Goal: Task Accomplishment & Management: Complete application form

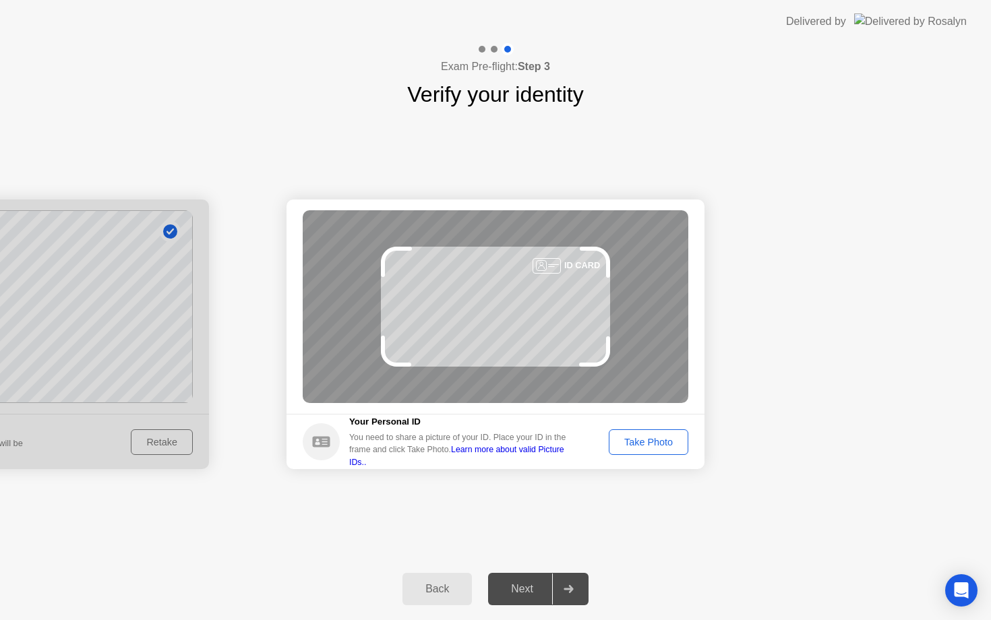
click at [141, 304] on div at bounding box center [0, 335] width 418 height 270
click at [654, 448] on div "Take Photo" at bounding box center [648, 442] width 70 height 11
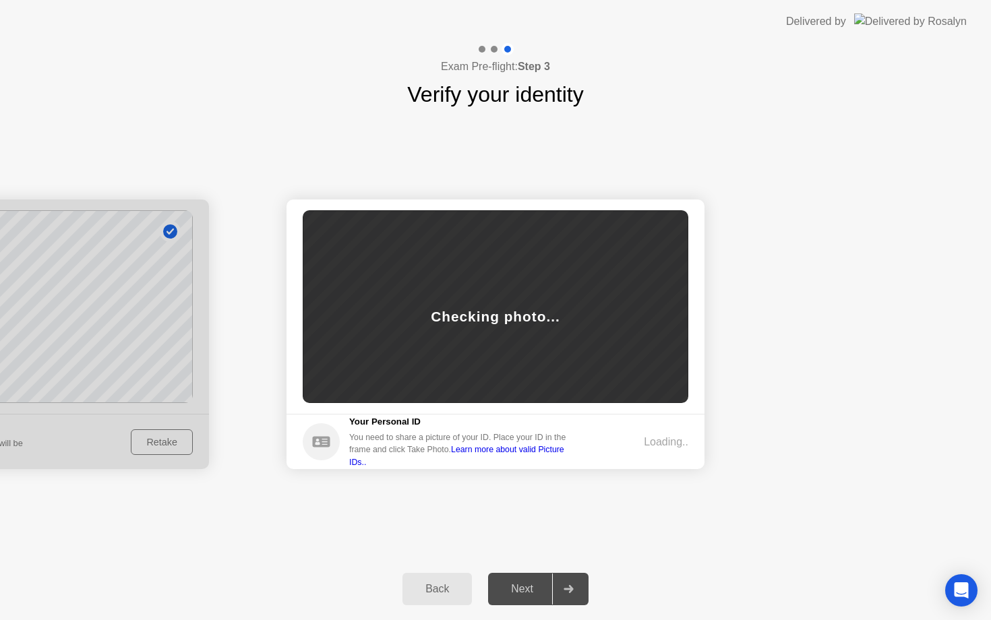
click at [449, 586] on div "Back" at bounding box center [436, 589] width 61 height 12
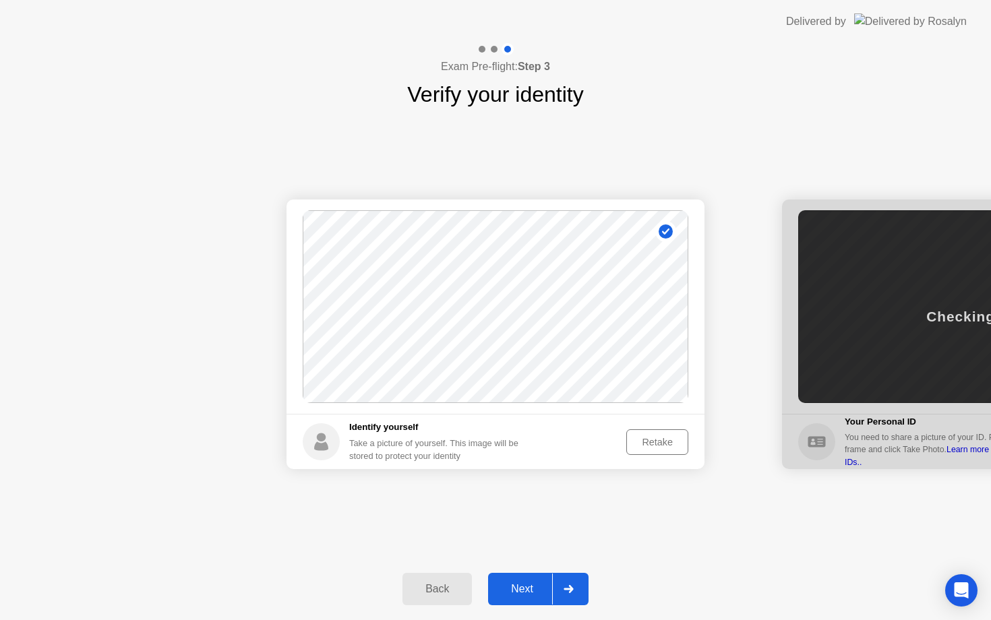
click at [518, 593] on div "Next" at bounding box center [522, 589] width 60 height 12
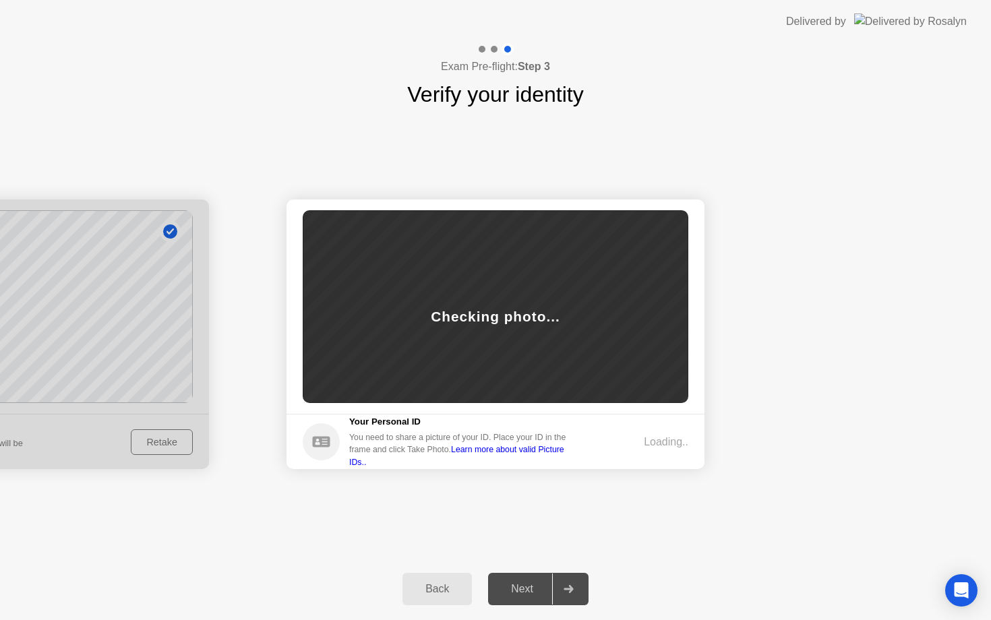
click at [439, 590] on div "Back" at bounding box center [436, 589] width 61 height 12
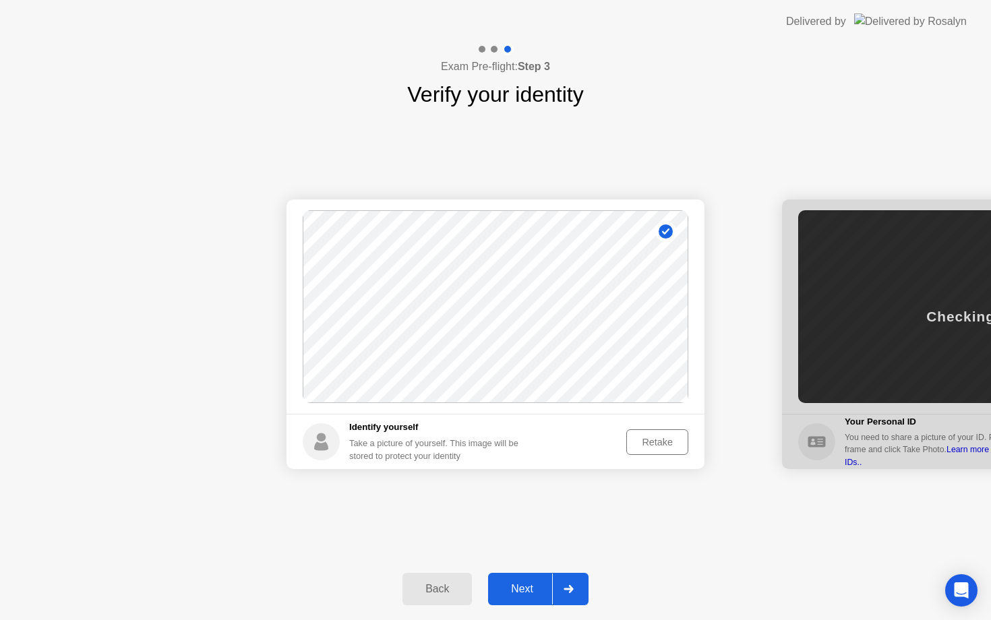
click at [650, 450] on button "Retake" at bounding box center [657, 442] width 62 height 26
click at [636, 448] on div "Take Photo" at bounding box center [648, 442] width 70 height 11
click at [460, 599] on button "Back" at bounding box center [436, 589] width 69 height 32
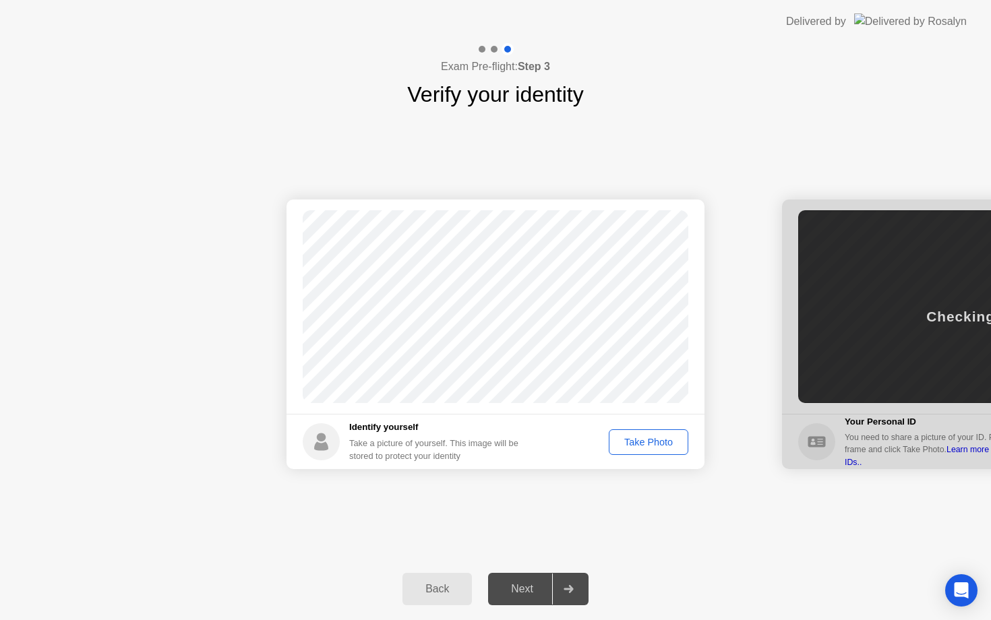
select select "**********"
select select "*******"
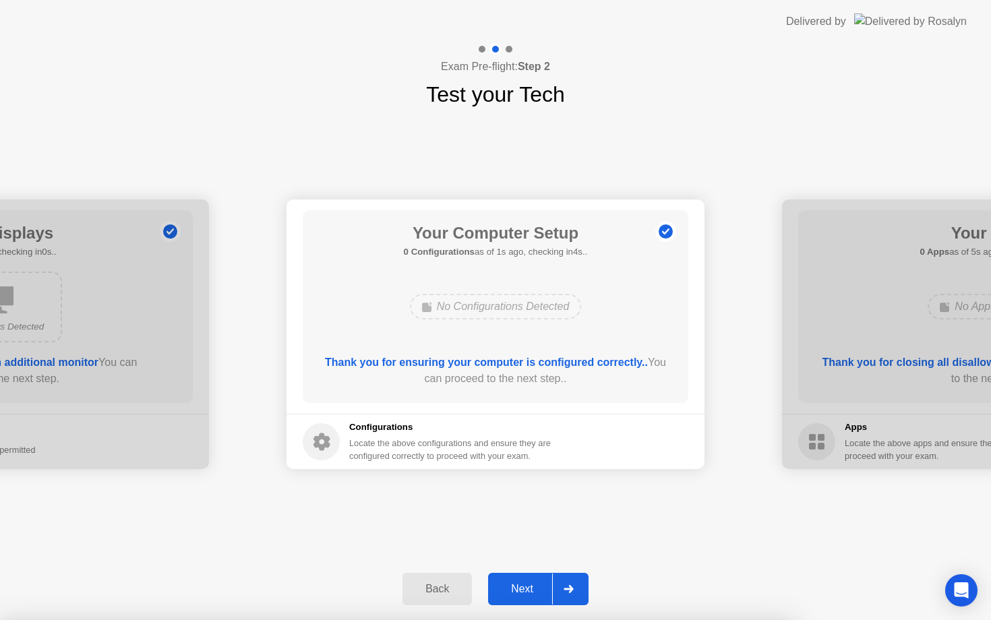
click at [520, 595] on div "Next" at bounding box center [522, 589] width 60 height 12
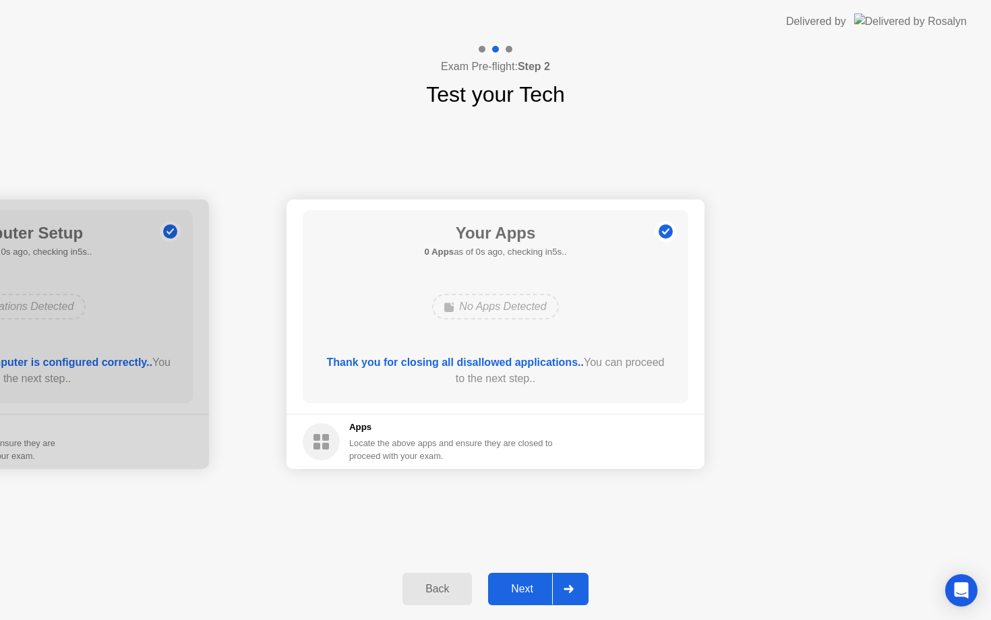
click at [520, 595] on div "Next" at bounding box center [522, 589] width 60 height 12
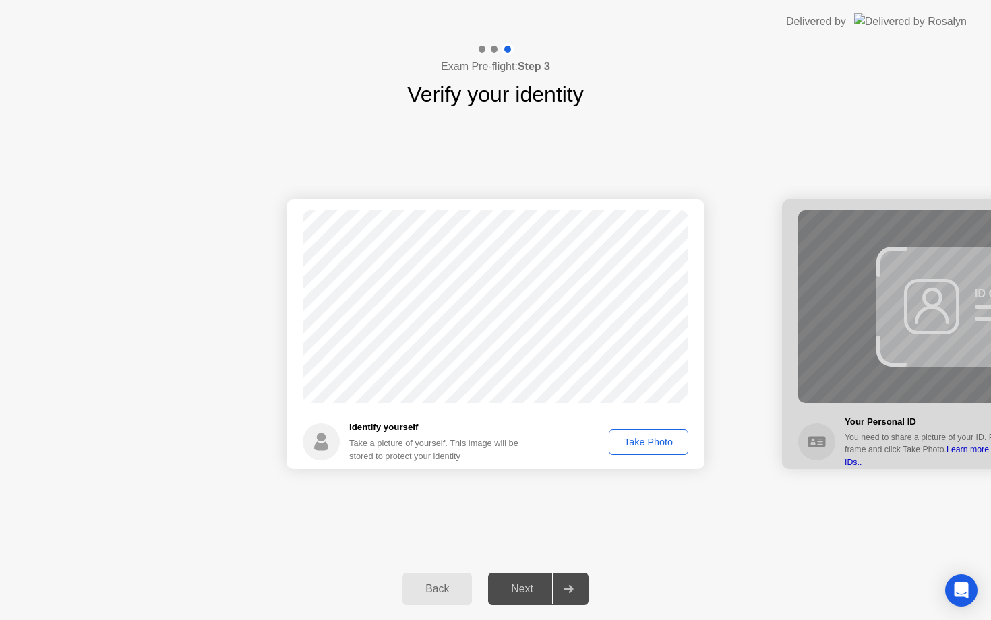
click at [654, 450] on button "Take Photo" at bounding box center [649, 442] width 80 height 26
click at [526, 595] on div "Next" at bounding box center [522, 589] width 60 height 12
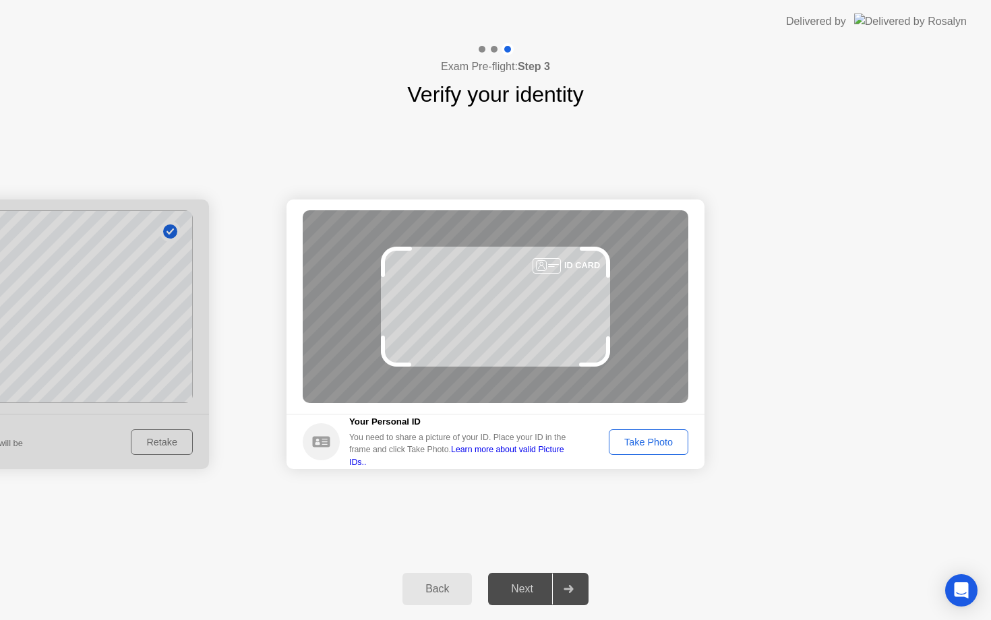
click at [659, 443] on div "Take Photo" at bounding box center [648, 442] width 70 height 11
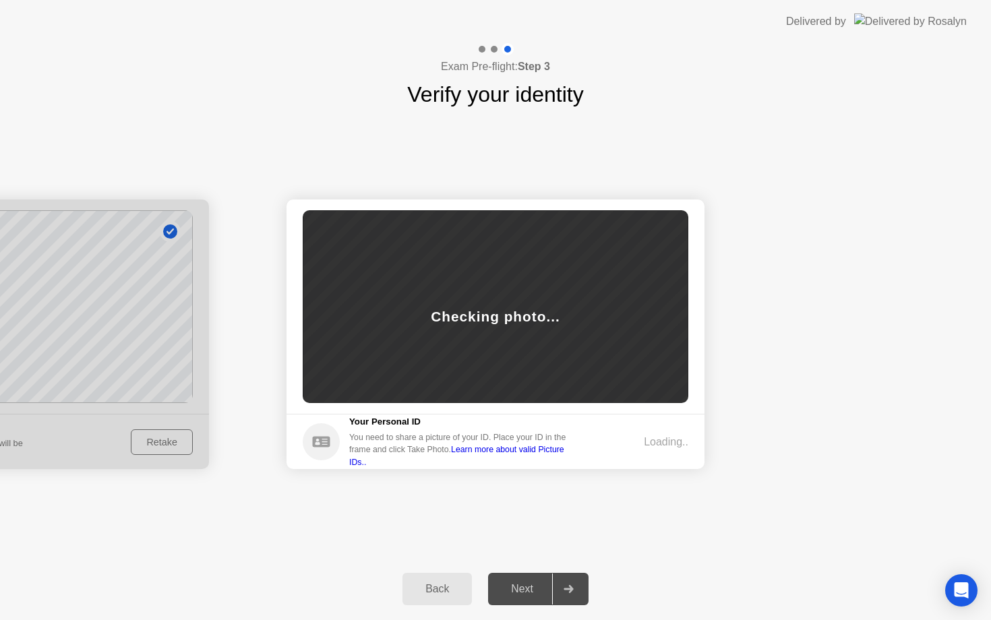
click at [512, 589] on div "Next" at bounding box center [522, 589] width 60 height 12
click at [531, 456] on link "Learn more about valid Picture IDs.." at bounding box center [456, 456] width 215 height 22
click at [320, 445] on icon at bounding box center [321, 441] width 18 height 11
click at [673, 442] on div "Loading.." at bounding box center [666, 442] width 44 height 16
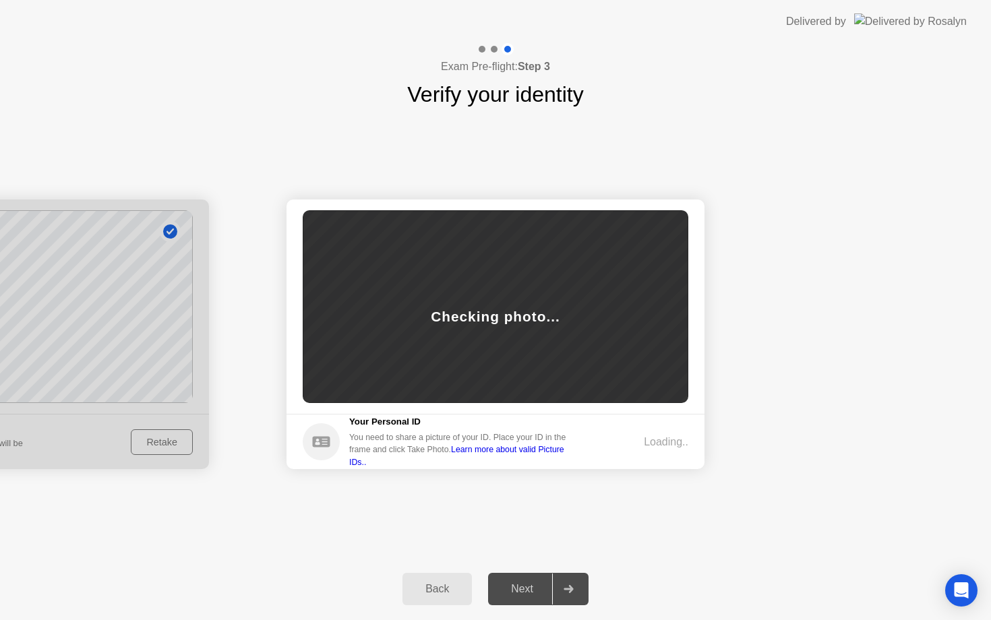
click at [429, 604] on button "Back" at bounding box center [436, 589] width 69 height 32
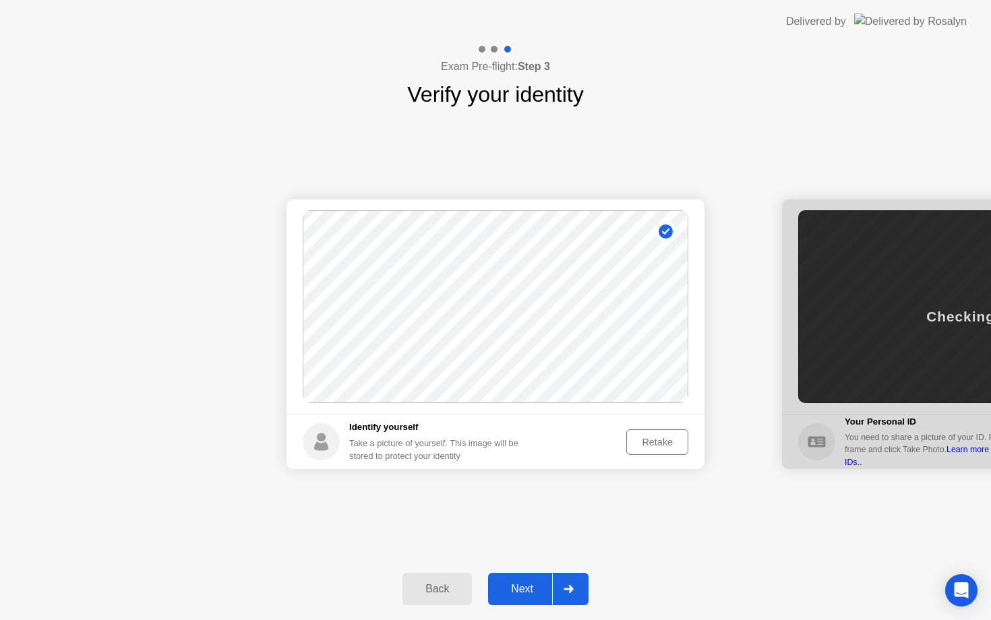
click at [516, 599] on button "Next" at bounding box center [538, 589] width 100 height 32
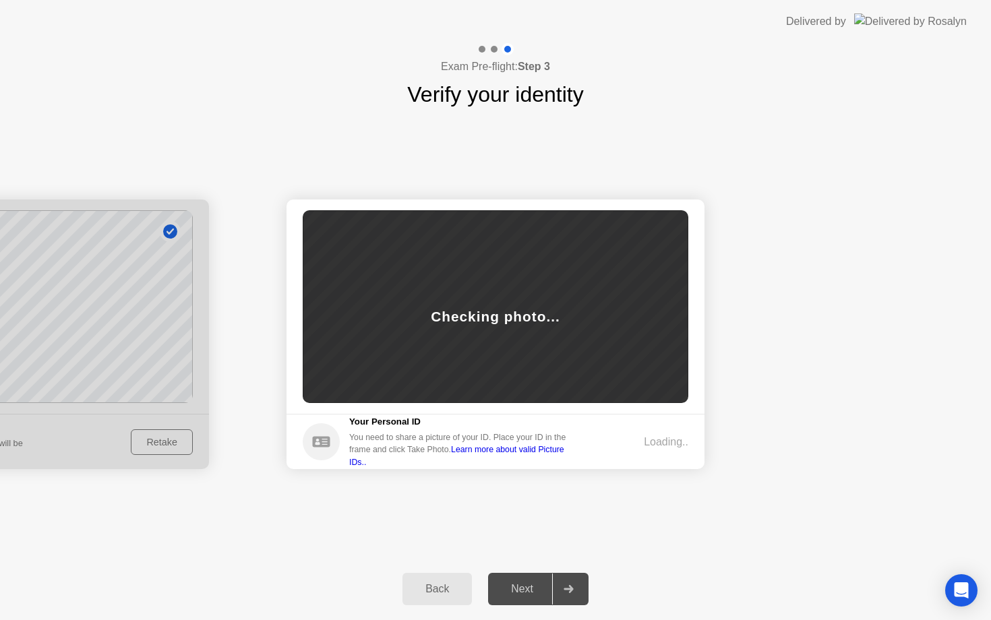
click at [733, 485] on div "Success Photo is correctly taken Identify yourself Take a picture of yourself. …" at bounding box center [495, 335] width 991 height 448
click at [673, 435] on div "Loading.." at bounding box center [666, 442] width 44 height 16
click at [963, 597] on icon "Open Intercom Messenger" at bounding box center [962, 591] width 18 height 18
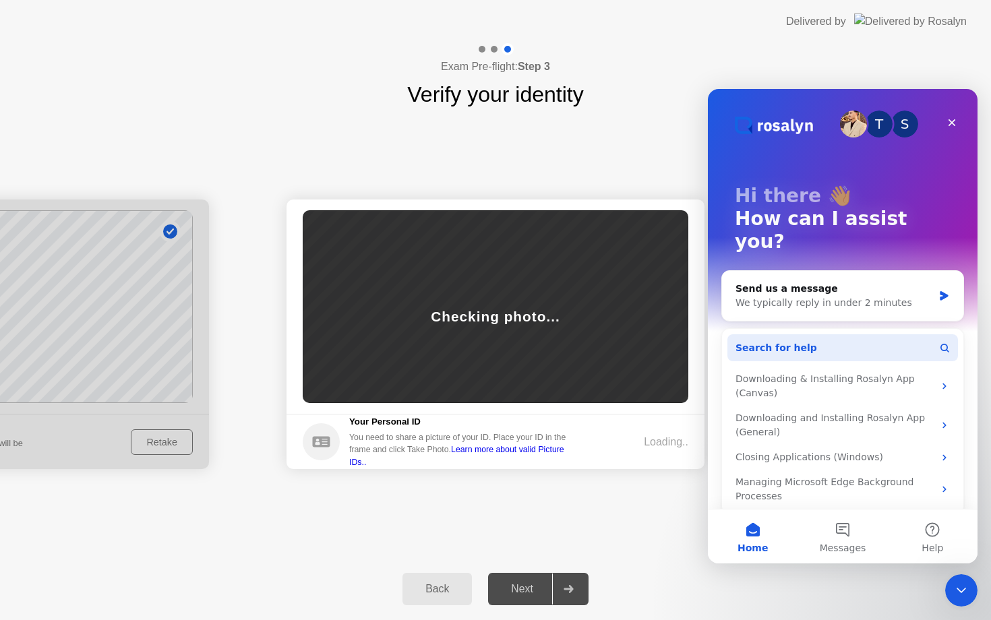
click at [943, 342] on icon "Intercom messenger" at bounding box center [944, 347] width 11 height 11
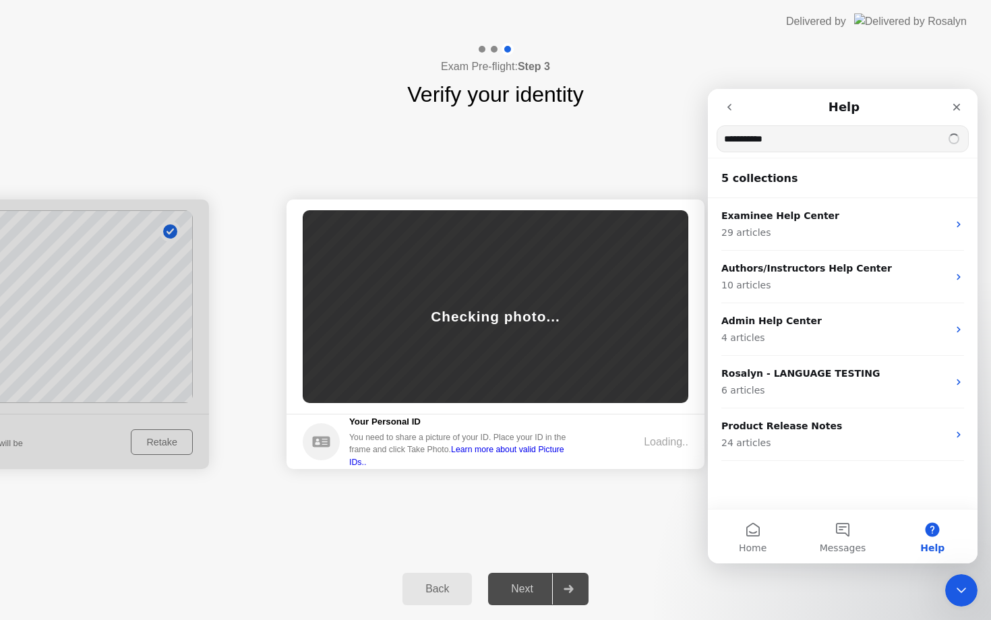
type input "**********"
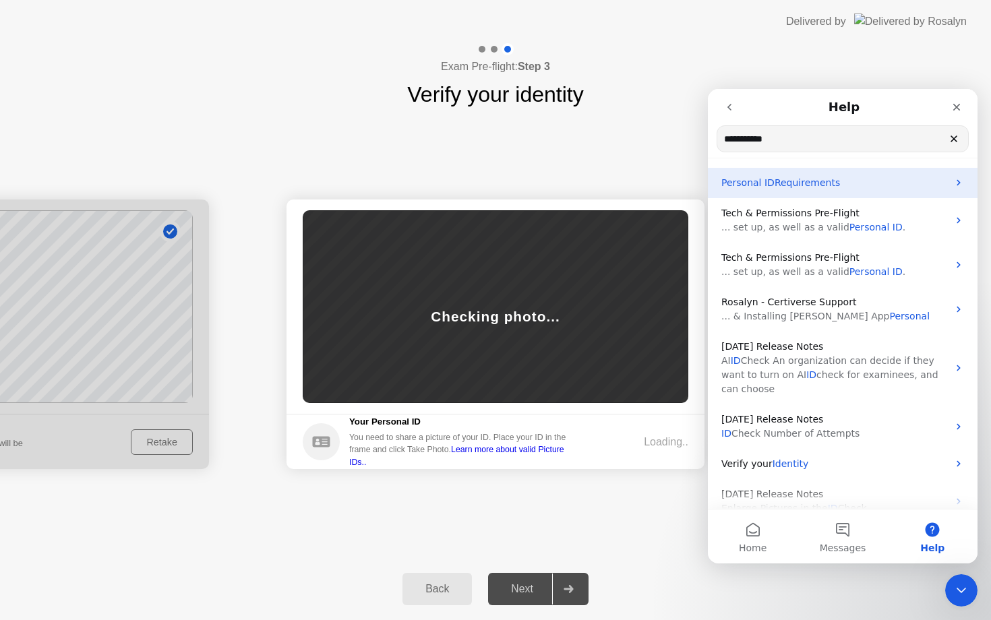
click at [948, 189] on div "Personal ID Requirements" at bounding box center [843, 183] width 270 height 30
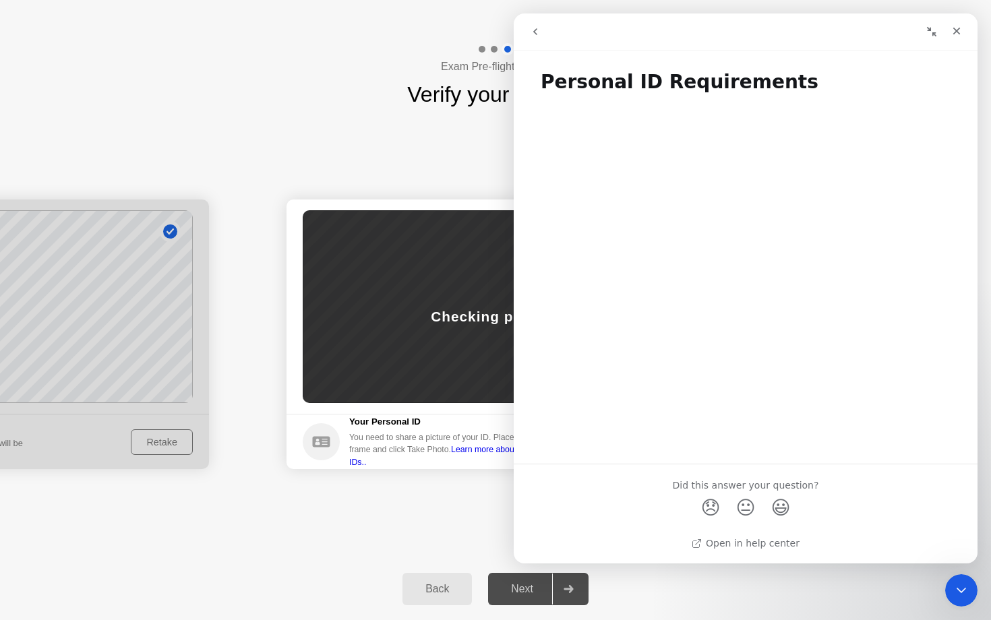
click at [502, 180] on div "Success Photo is correctly taken Identify yourself Take a picture of yourself. …" at bounding box center [495, 335] width 991 height 448
click at [959, 37] on div "Close" at bounding box center [956, 31] width 24 height 24
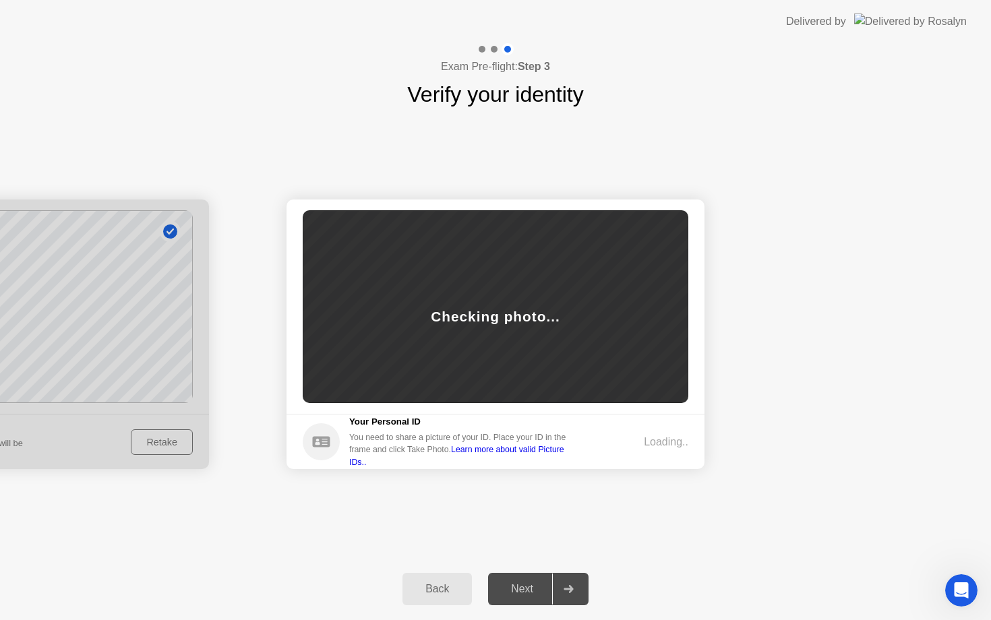
click at [669, 445] on div "Loading.." at bounding box center [666, 442] width 44 height 16
click at [323, 444] on icon at bounding box center [321, 441] width 18 height 11
click at [491, 458] on link "Learn more about valid Picture IDs.." at bounding box center [456, 456] width 215 height 22
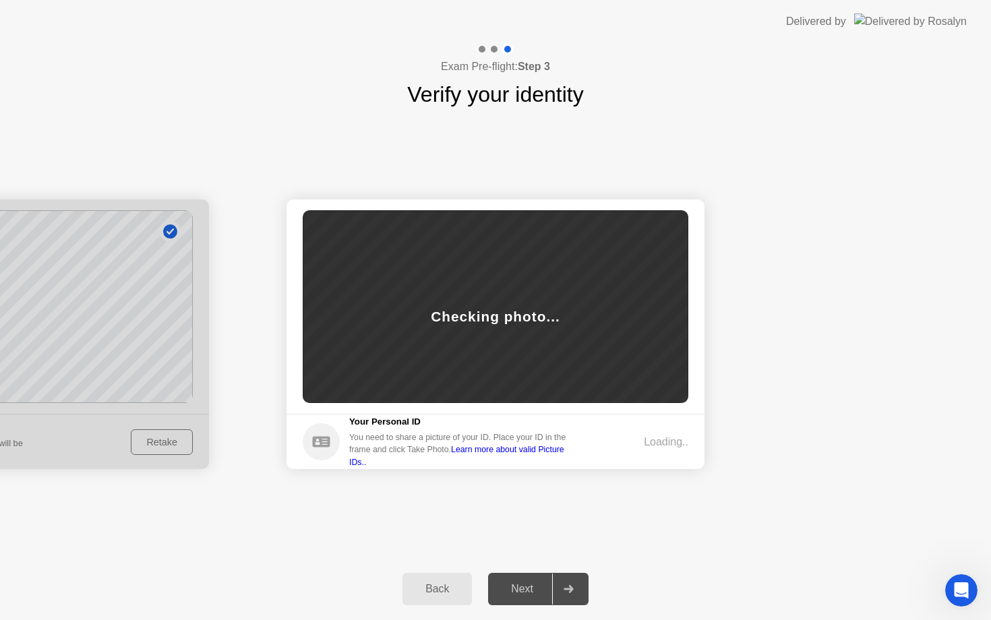
click at [208, 51] on div "Exam Pre-flight: Step 3 Verify your identity" at bounding box center [495, 76] width 991 height 67
click at [690, 100] on div "Exam Pre-flight: Step 3 Verify your identity" at bounding box center [495, 76] width 991 height 67
click at [518, 594] on div "Next" at bounding box center [522, 589] width 60 height 12
click at [460, 598] on button "Back" at bounding box center [436, 589] width 69 height 32
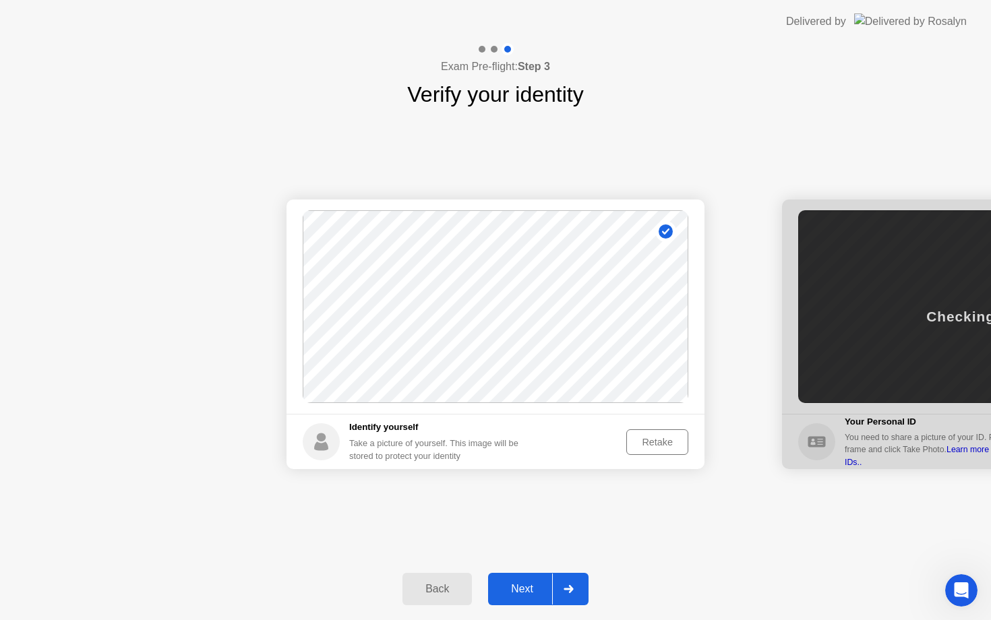
click at [461, 598] on button "Back" at bounding box center [436, 589] width 69 height 32
select select "**********"
select select "*******"
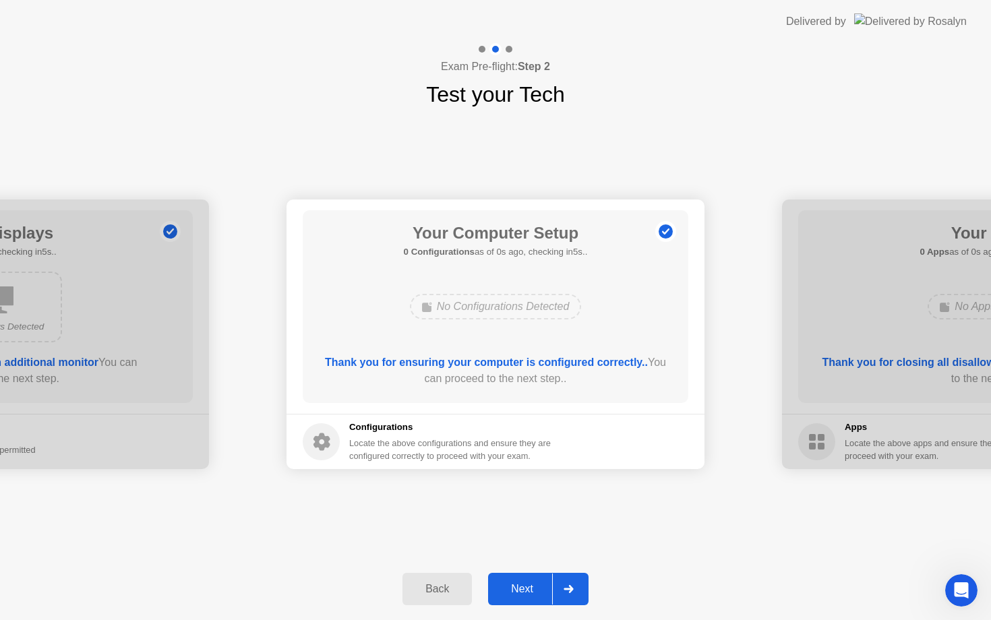
click at [459, 598] on button "Back" at bounding box center [436, 589] width 69 height 32
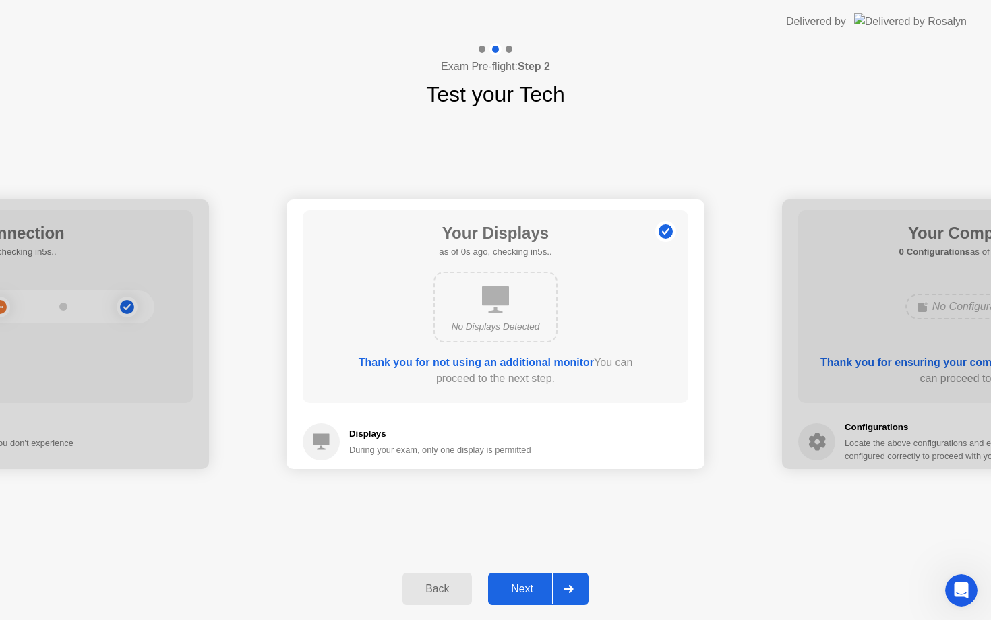
click at [459, 598] on button "Back" at bounding box center [436, 589] width 69 height 32
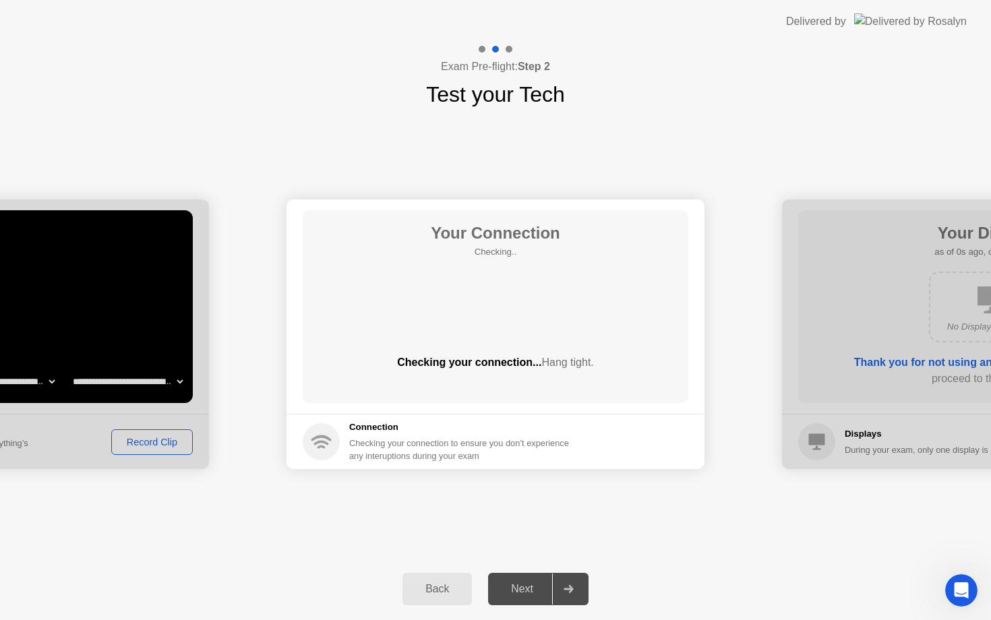
click at [459, 598] on button "Back" at bounding box center [436, 589] width 69 height 32
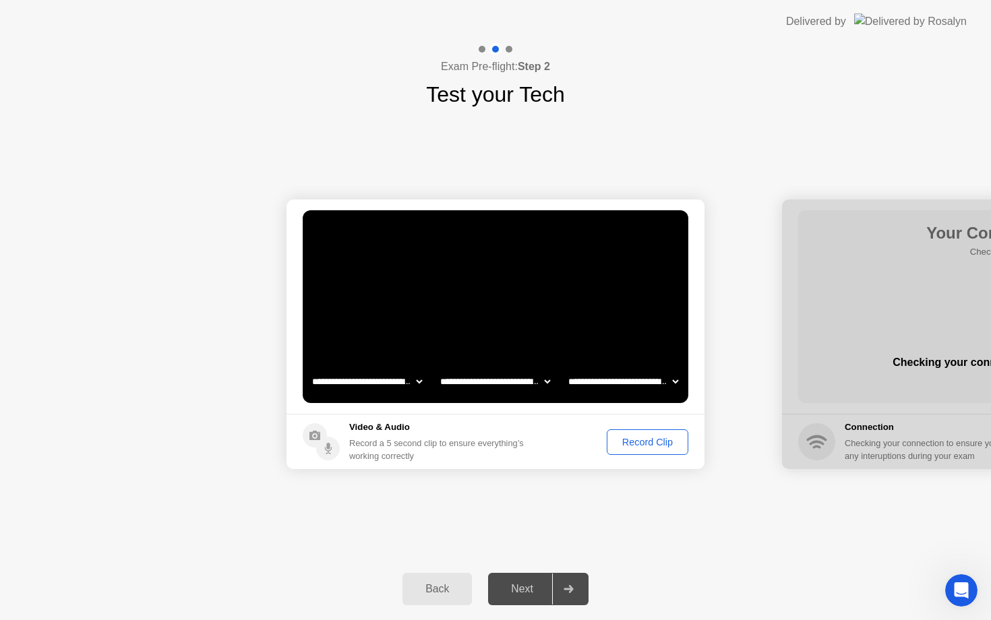
click at [459, 598] on button "Back" at bounding box center [436, 589] width 69 height 32
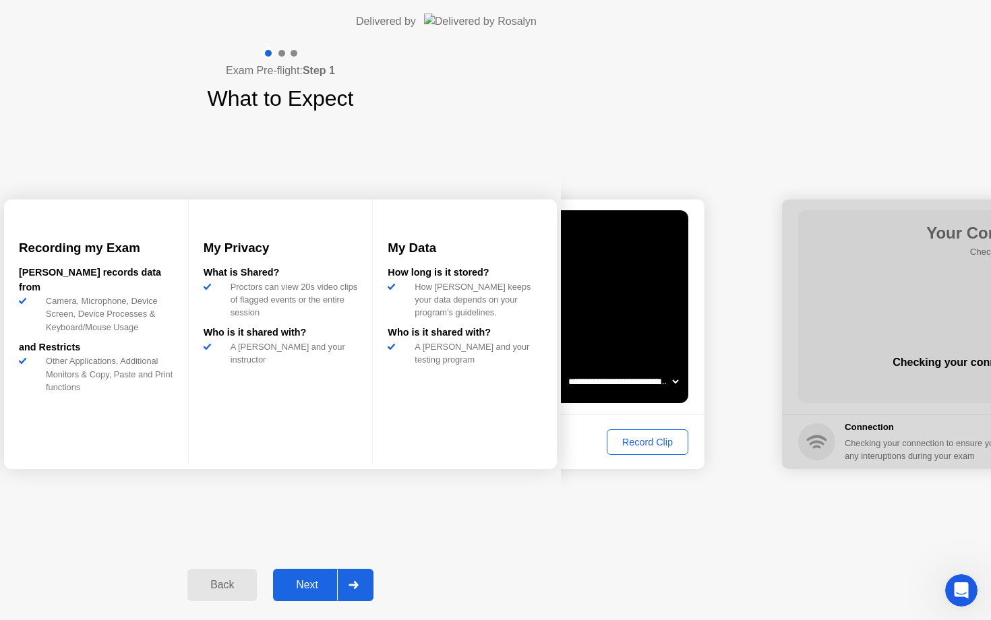
click at [257, 598] on button "Back" at bounding box center [221, 585] width 69 height 32
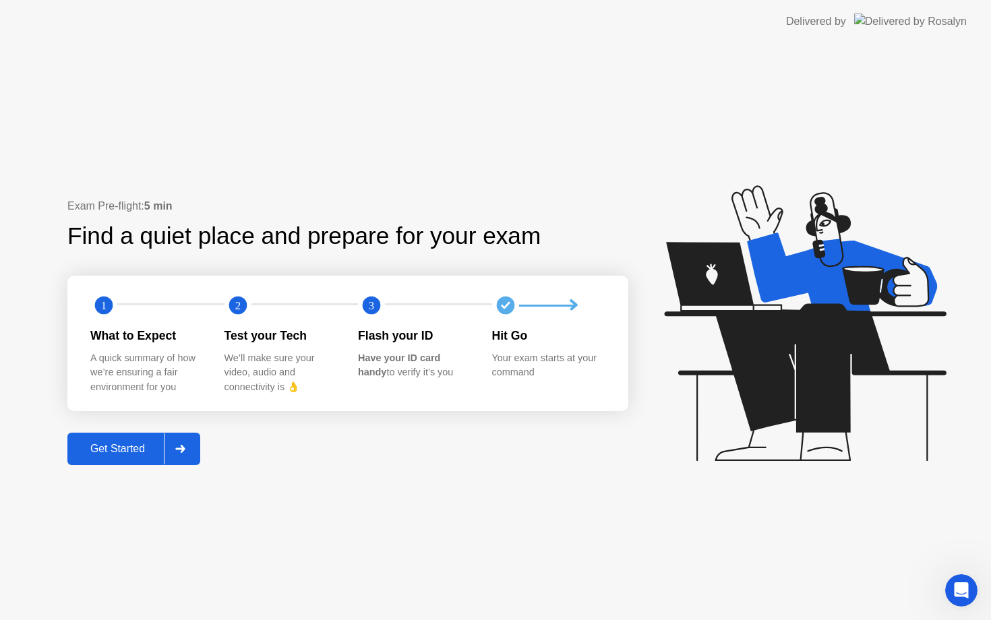
click at [188, 454] on div at bounding box center [180, 448] width 32 height 31
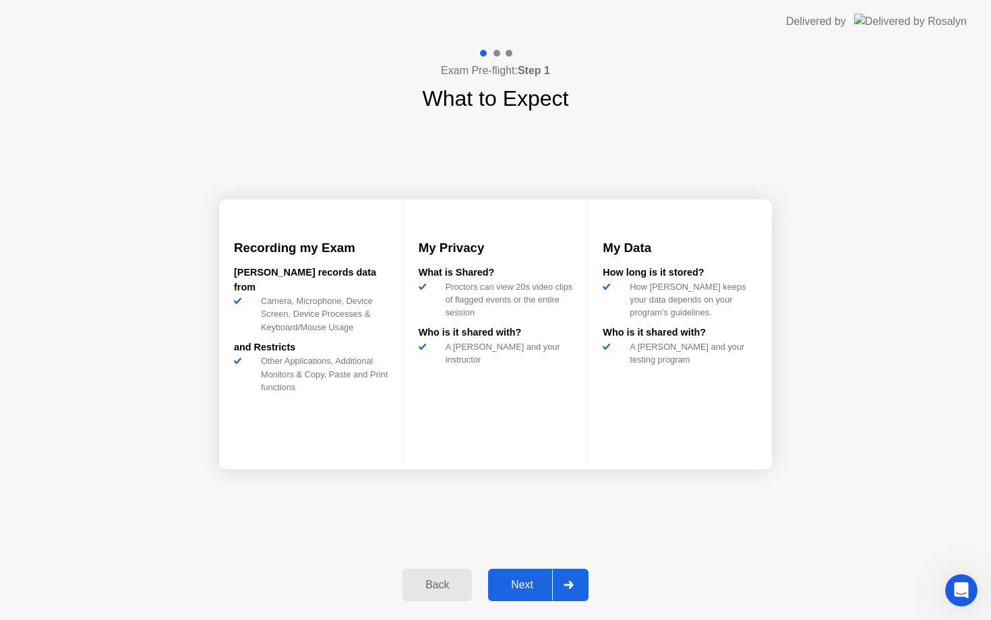
click at [571, 592] on div at bounding box center [568, 585] width 32 height 31
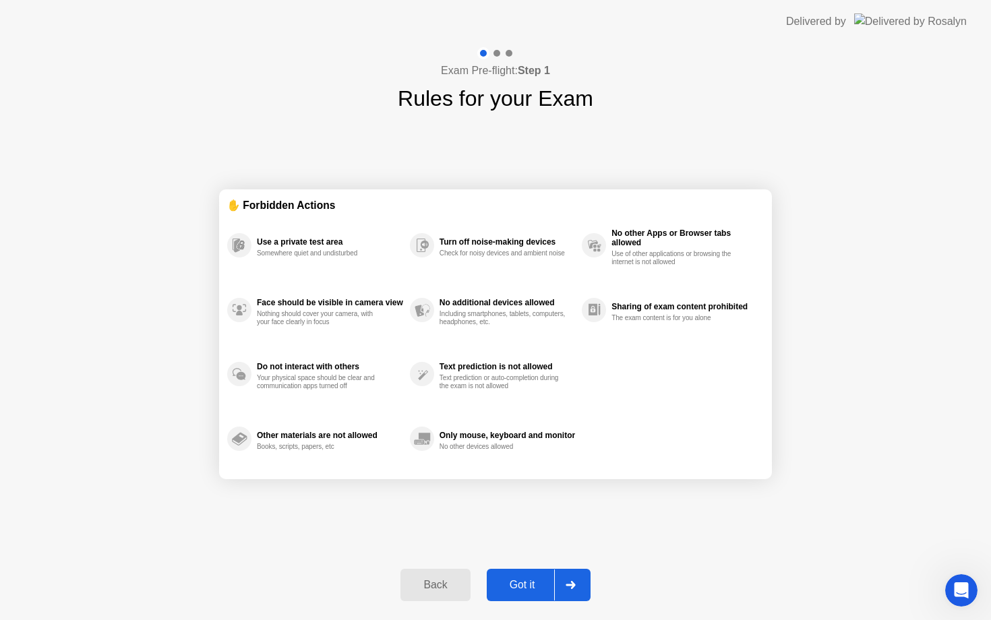
click at [571, 592] on div at bounding box center [570, 585] width 32 height 31
select select "**********"
select select "*******"
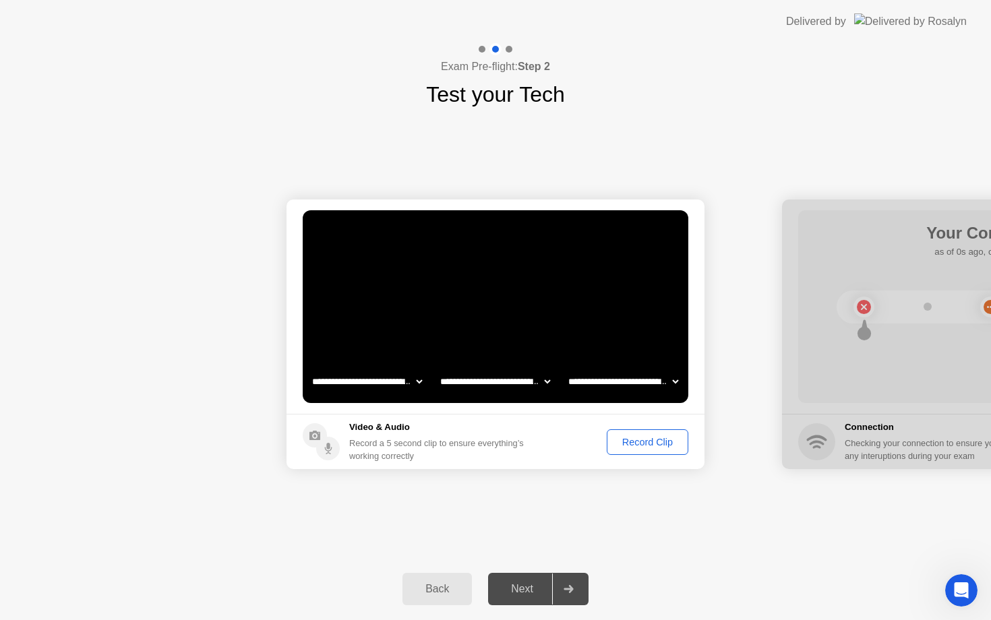
click at [638, 438] on div "Record Clip" at bounding box center [647, 442] width 72 height 11
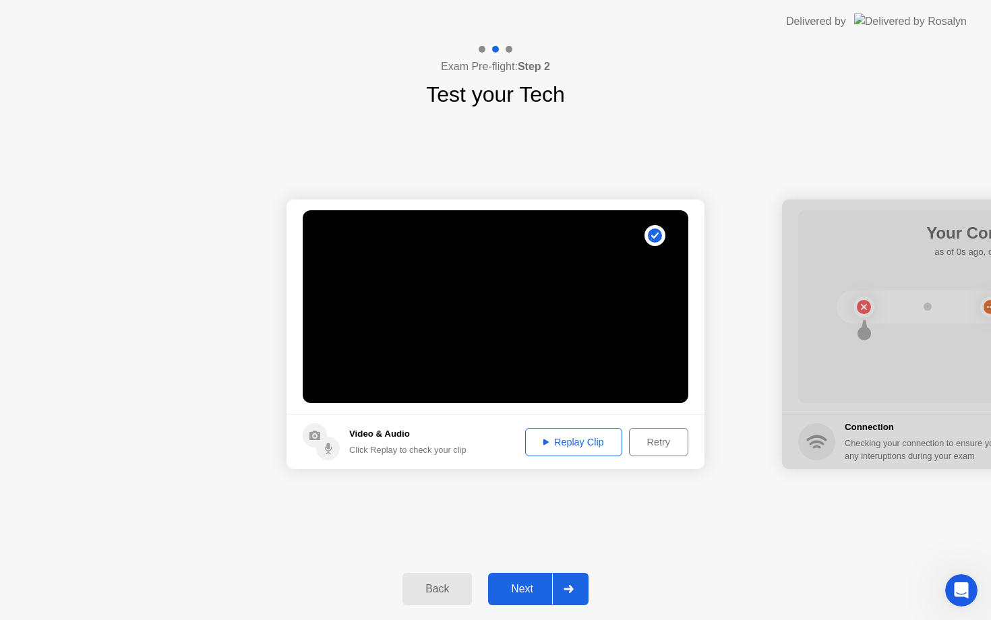
click at [576, 448] on div "Replay Clip" at bounding box center [574, 442] width 88 height 11
click at [533, 583] on div "Next" at bounding box center [522, 589] width 60 height 12
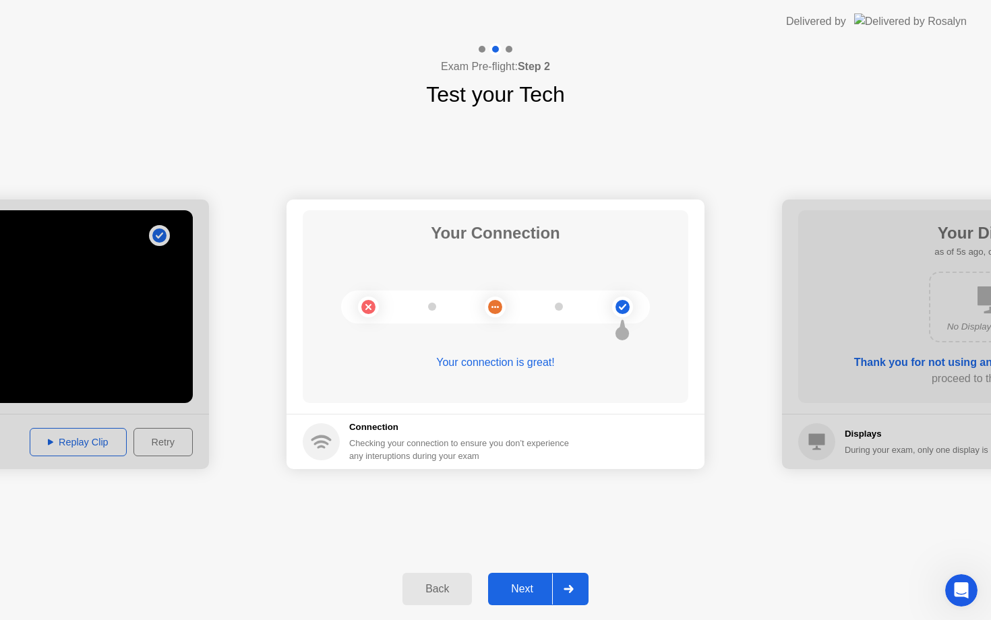
click at [525, 585] on div "Next" at bounding box center [522, 589] width 60 height 12
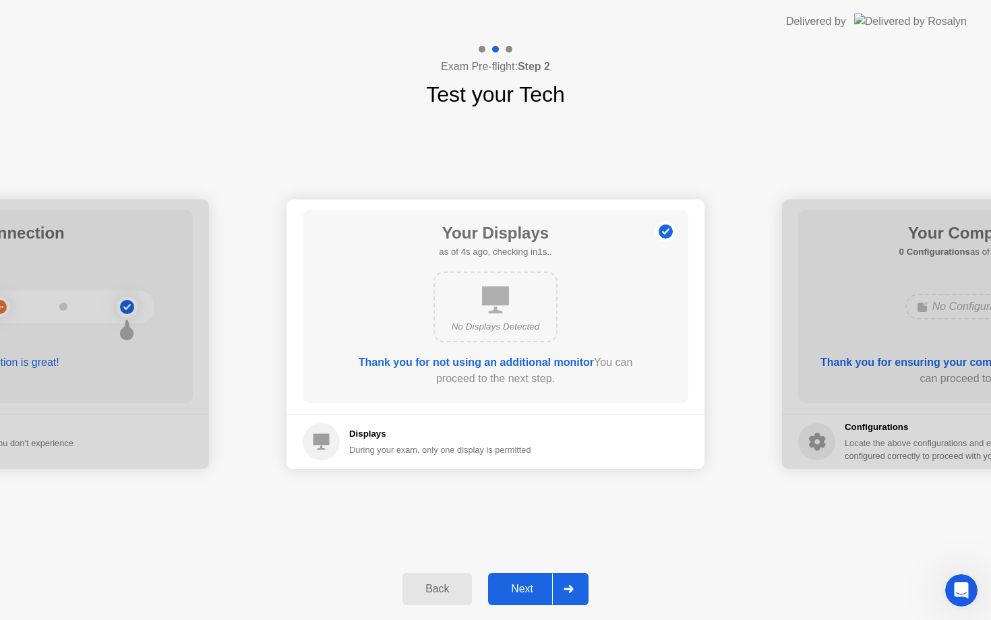
click at [525, 585] on div "Next" at bounding box center [522, 589] width 60 height 12
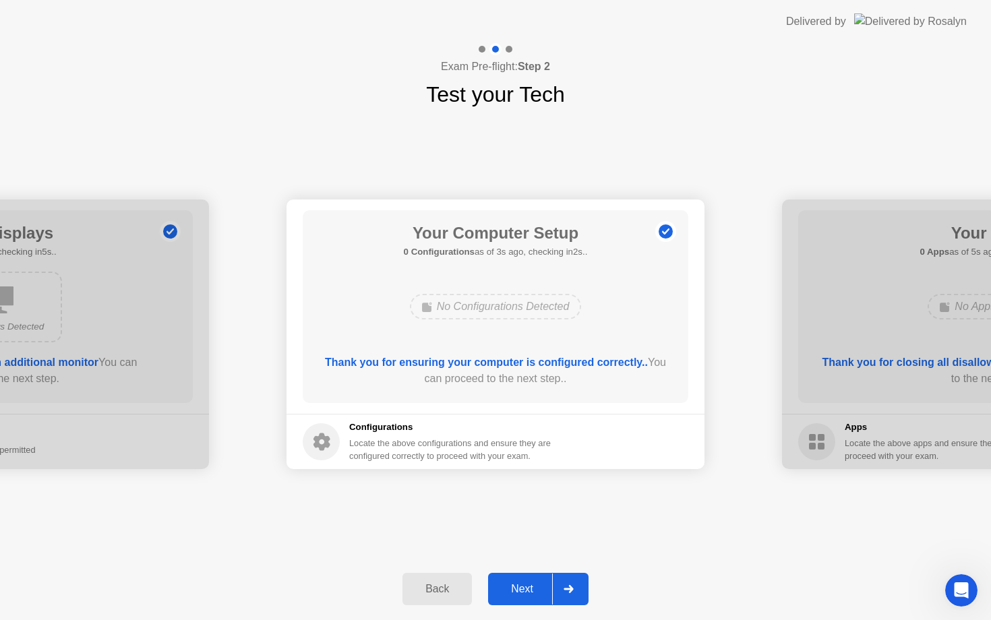
click at [525, 585] on div "Next" at bounding box center [522, 589] width 60 height 12
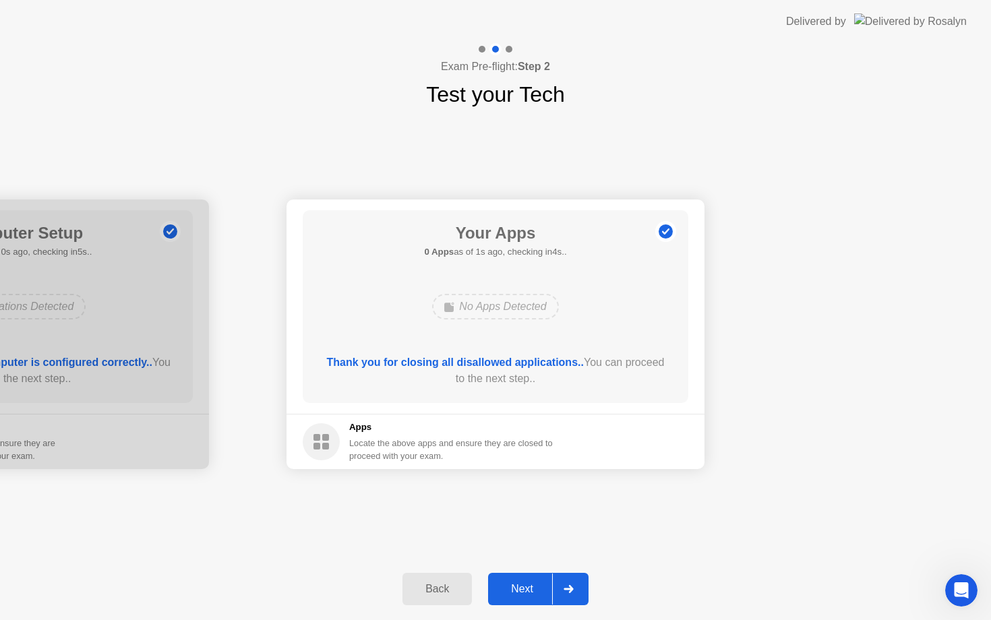
click at [525, 585] on div "Next" at bounding box center [522, 589] width 60 height 12
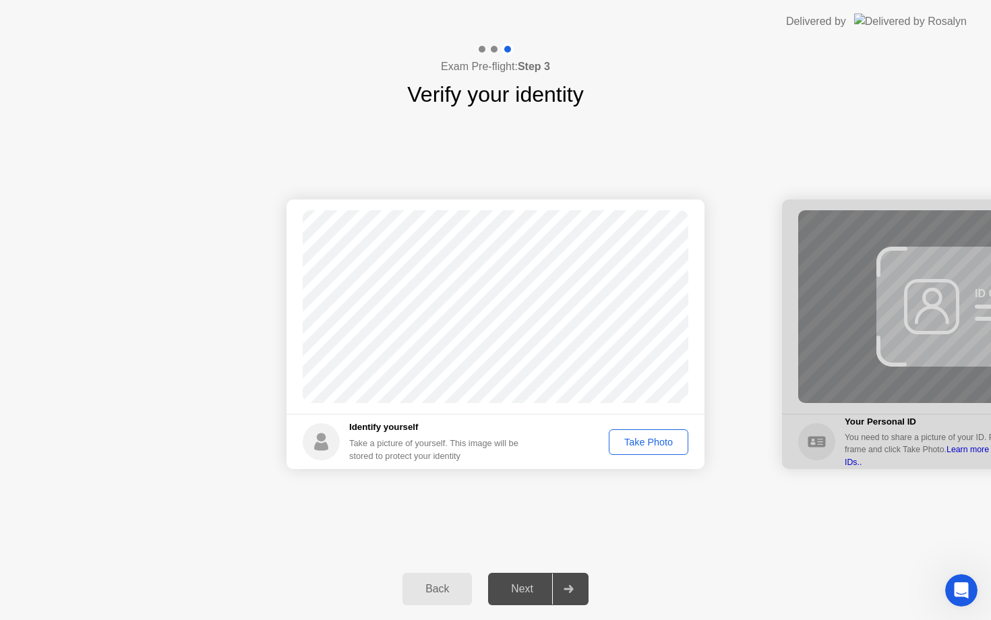
click at [646, 450] on button "Take Photo" at bounding box center [649, 442] width 80 height 26
click at [526, 590] on div "Next" at bounding box center [522, 589] width 60 height 12
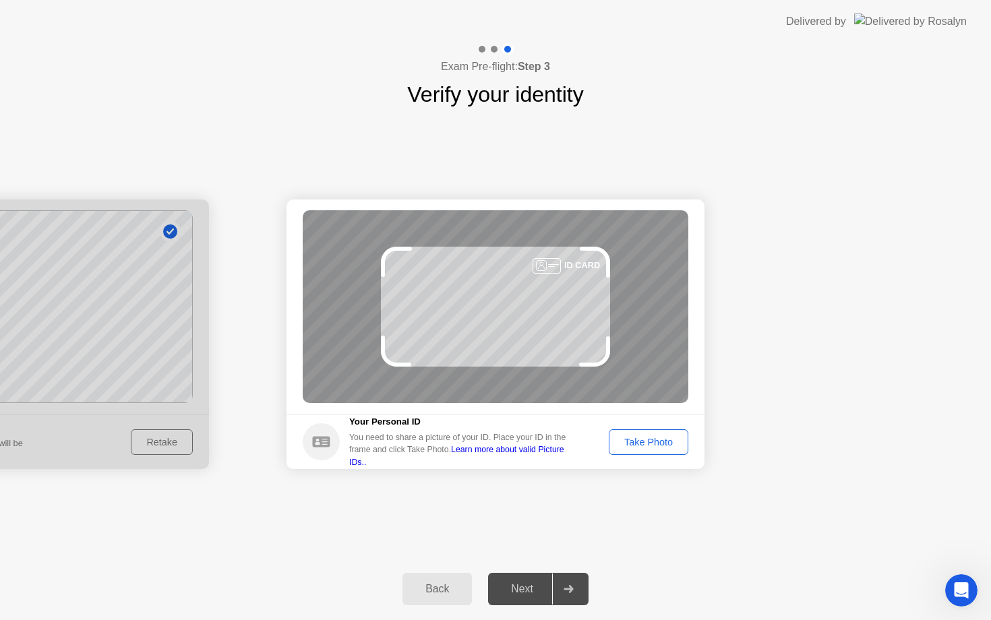
click at [669, 446] on div "Take Photo" at bounding box center [648, 442] width 70 height 11
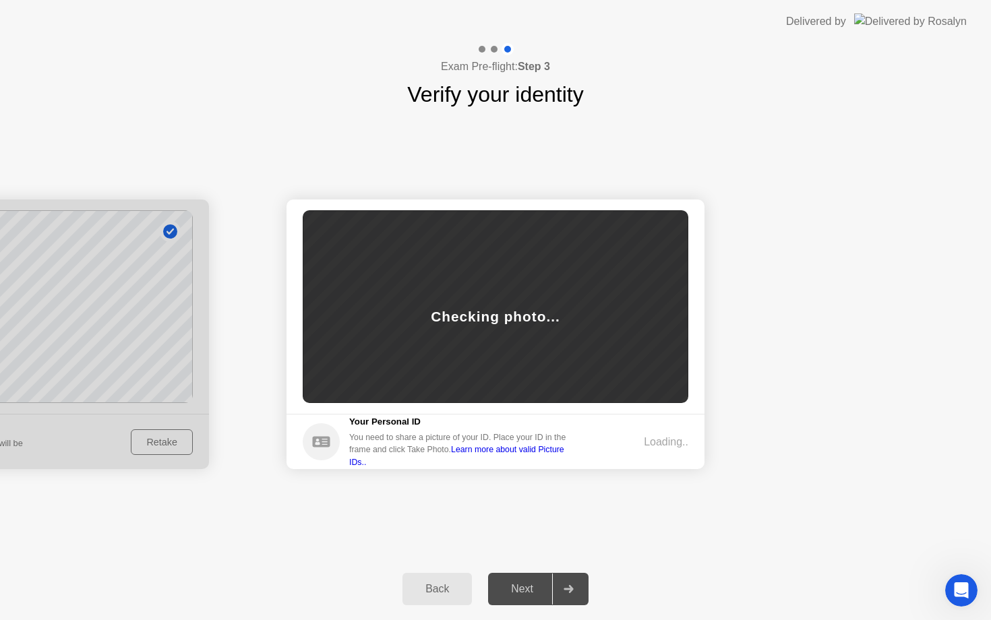
click at [517, 589] on div "Next" at bounding box center [522, 589] width 60 height 12
click at [398, 452] on div "You need to share a picture of your ID. Place your ID in the frame and click Ta…" at bounding box center [462, 449] width 227 height 37
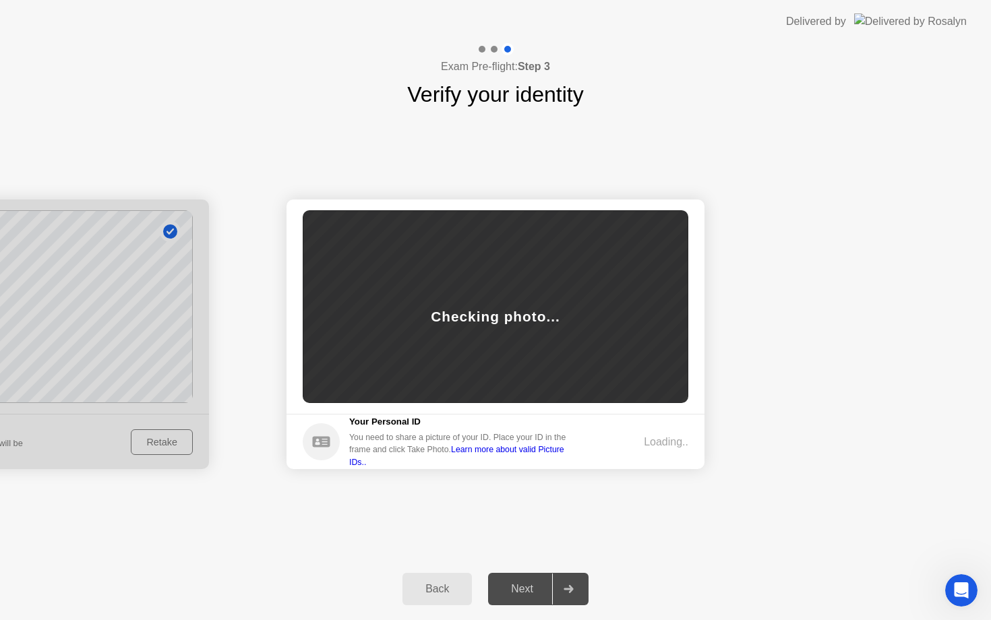
click at [398, 452] on div "You need to share a picture of your ID. Place your ID in the frame and click Ta…" at bounding box center [462, 449] width 227 height 37
click at [325, 441] on circle at bounding box center [321, 441] width 37 height 37
click at [398, 429] on h5 "Your Personal ID" at bounding box center [462, 421] width 227 height 13
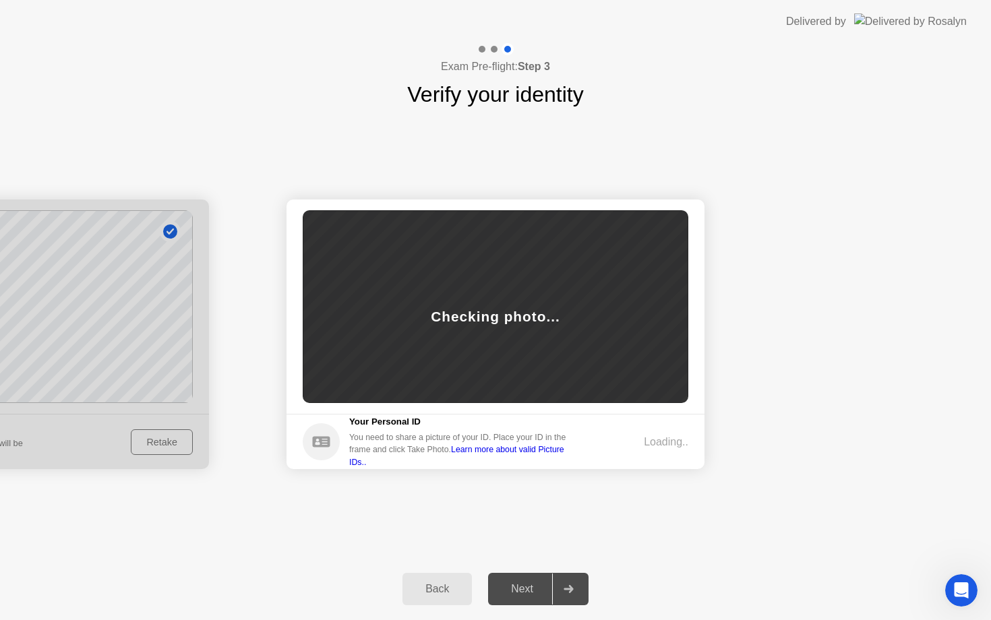
click at [665, 442] on div "Loading.." at bounding box center [666, 442] width 44 height 16
click at [457, 258] on div "Checking photo..." at bounding box center [496, 306] width 386 height 193
click at [515, 289] on div "Checking photo..." at bounding box center [496, 306] width 386 height 193
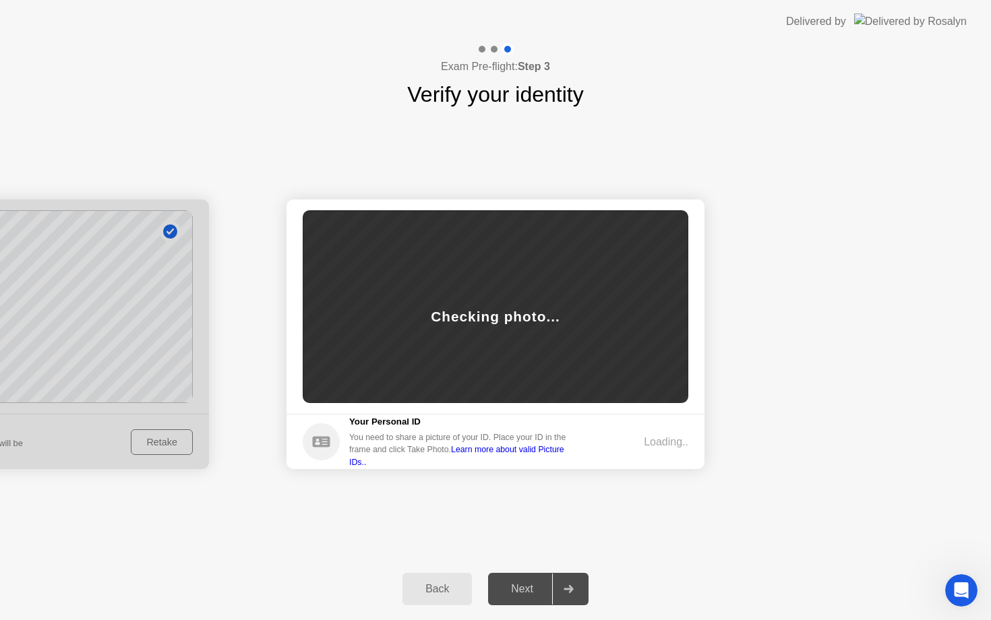
click at [515, 289] on div "Checking photo..." at bounding box center [496, 306] width 386 height 193
click at [527, 590] on div "Next" at bounding box center [522, 589] width 60 height 12
click at [433, 591] on div "Back" at bounding box center [436, 589] width 61 height 12
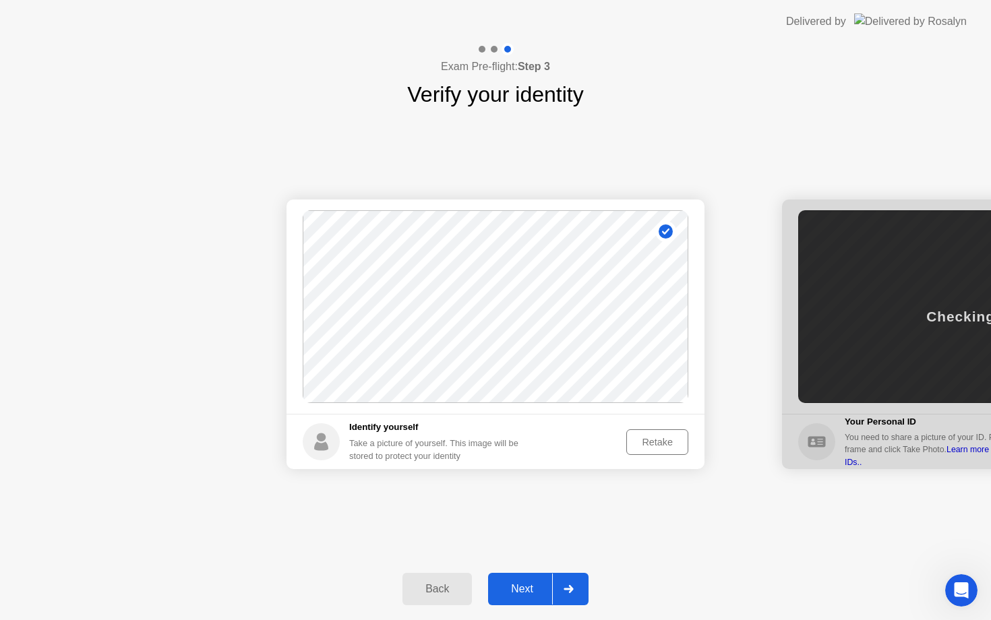
click at [531, 589] on div "Next" at bounding box center [522, 589] width 60 height 12
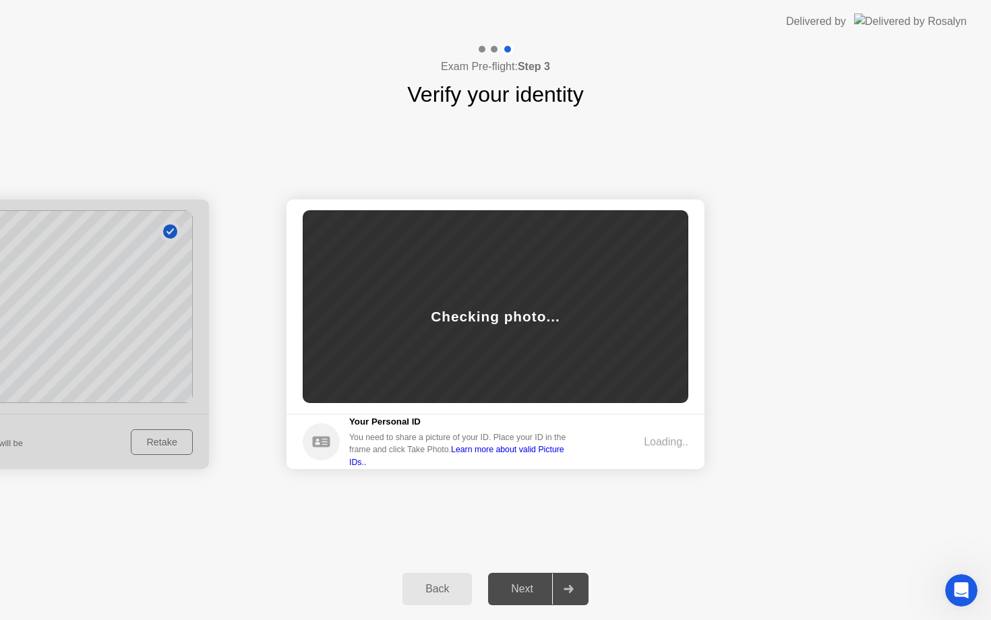
click at [547, 458] on link "Learn more about valid Picture IDs.." at bounding box center [456, 456] width 215 height 22
